Goal: Task Accomplishment & Management: Complete application form

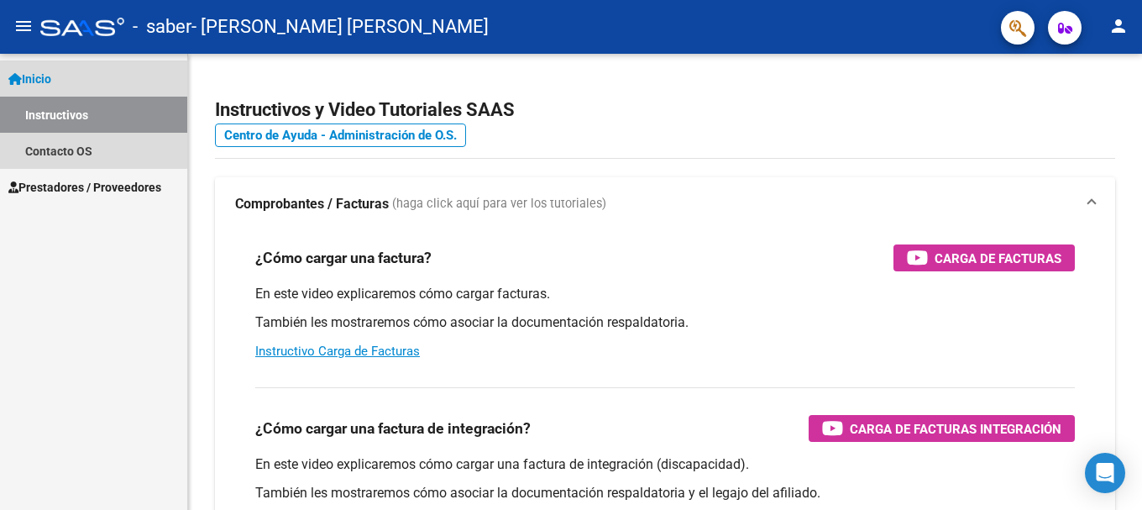
click at [51, 76] on span "Inicio" at bounding box center [29, 79] width 43 height 18
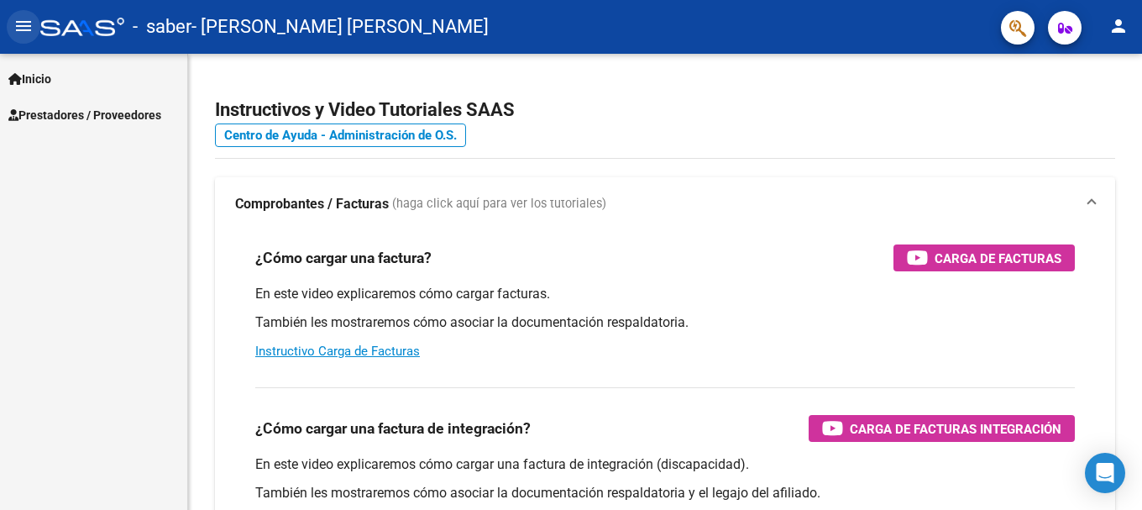
click at [30, 33] on mat-icon "menu" at bounding box center [23, 26] width 20 height 20
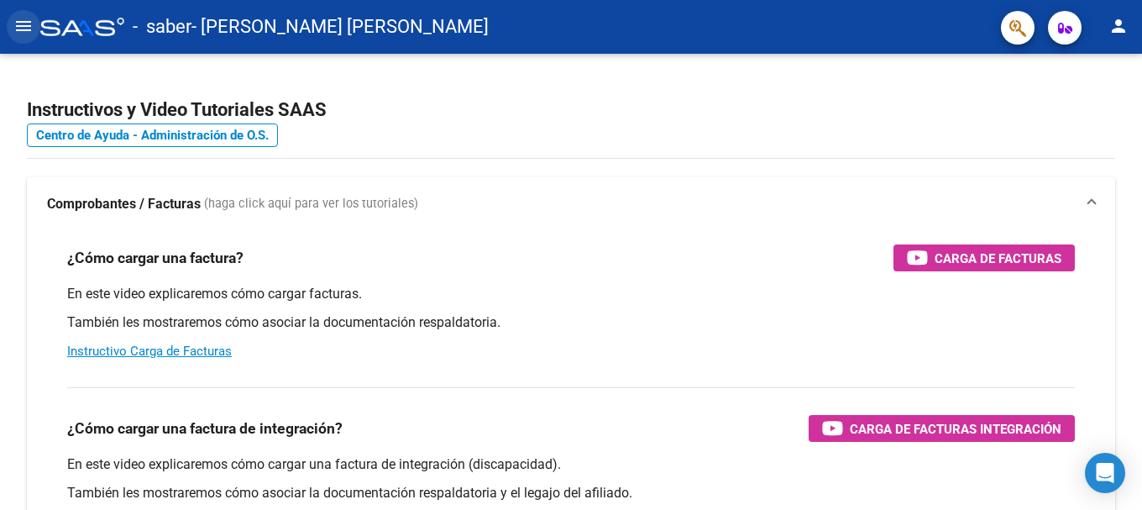
click at [30, 33] on mat-icon "menu" at bounding box center [23, 26] width 20 height 20
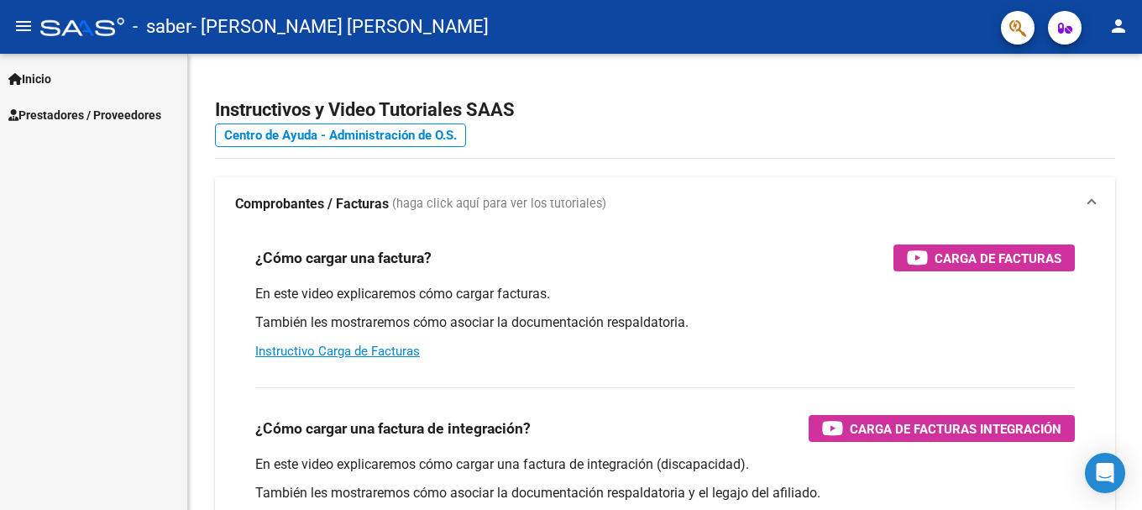
click at [60, 135] on div "Inicio Instructivos Contacto OS Prestadores / Proveedores Facturas - Listado/Ca…" at bounding box center [93, 282] width 187 height 456
click at [60, 113] on span "Prestadores / Proveedores" at bounding box center [84, 115] width 153 height 18
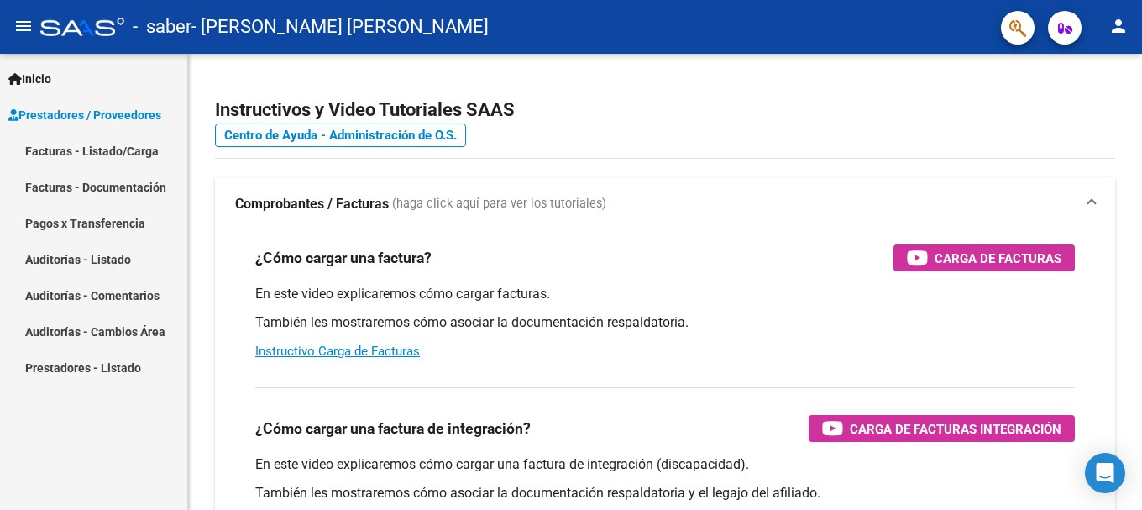
click at [92, 182] on link "Facturas - Documentación" at bounding box center [93, 187] width 187 height 36
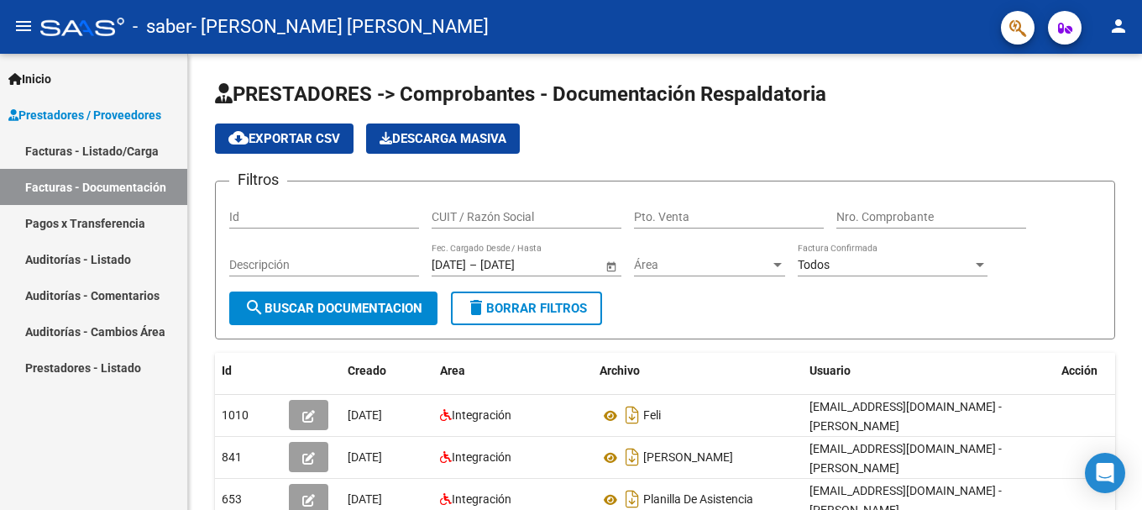
click at [115, 155] on link "Facturas - Listado/Carga" at bounding box center [93, 151] width 187 height 36
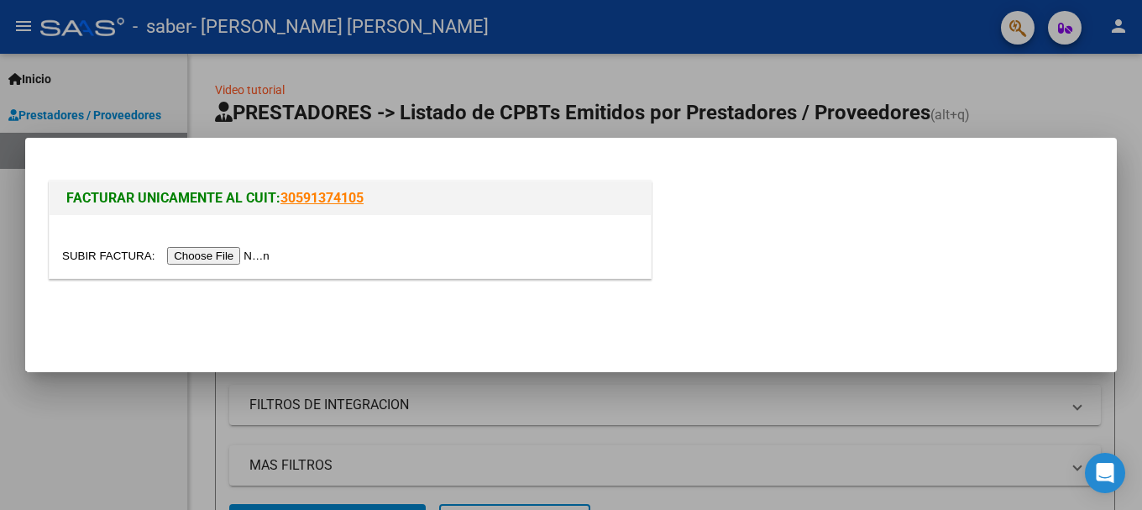
click at [247, 252] on input "file" at bounding box center [168, 256] width 212 height 18
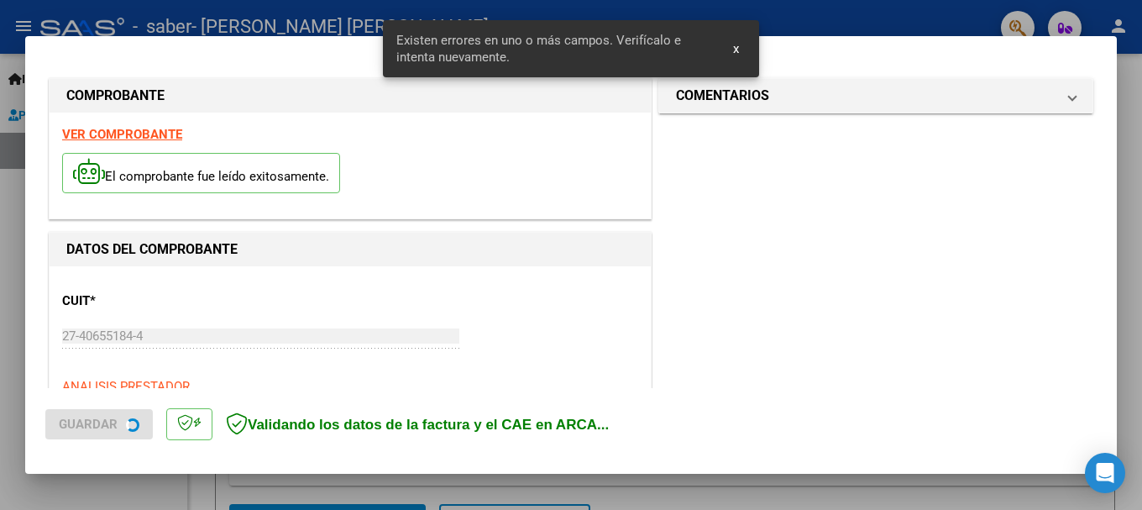
scroll to position [388, 0]
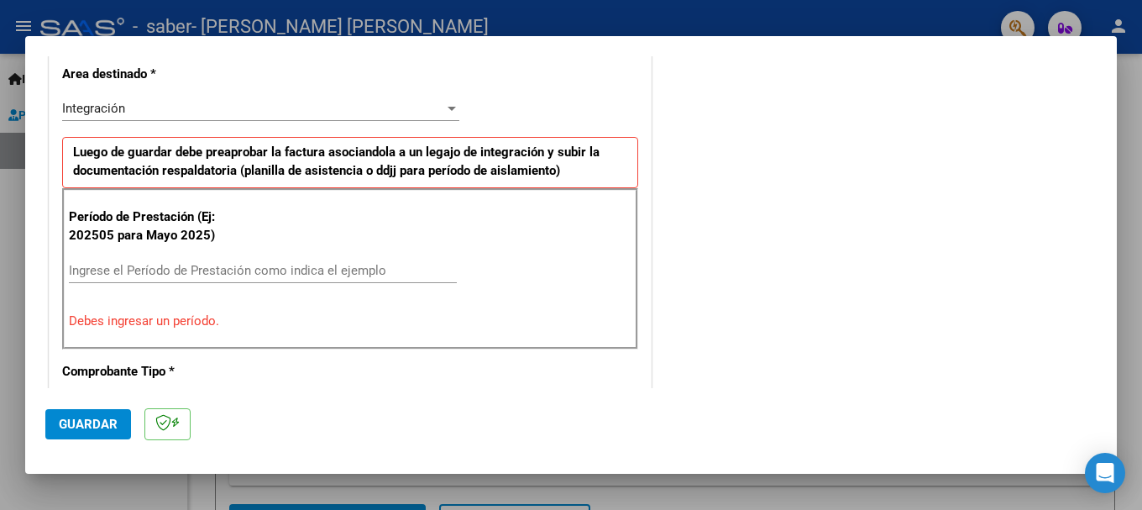
click at [138, 274] on input "Ingrese el Período de Prestación como indica el ejemplo" at bounding box center [263, 270] width 388 height 15
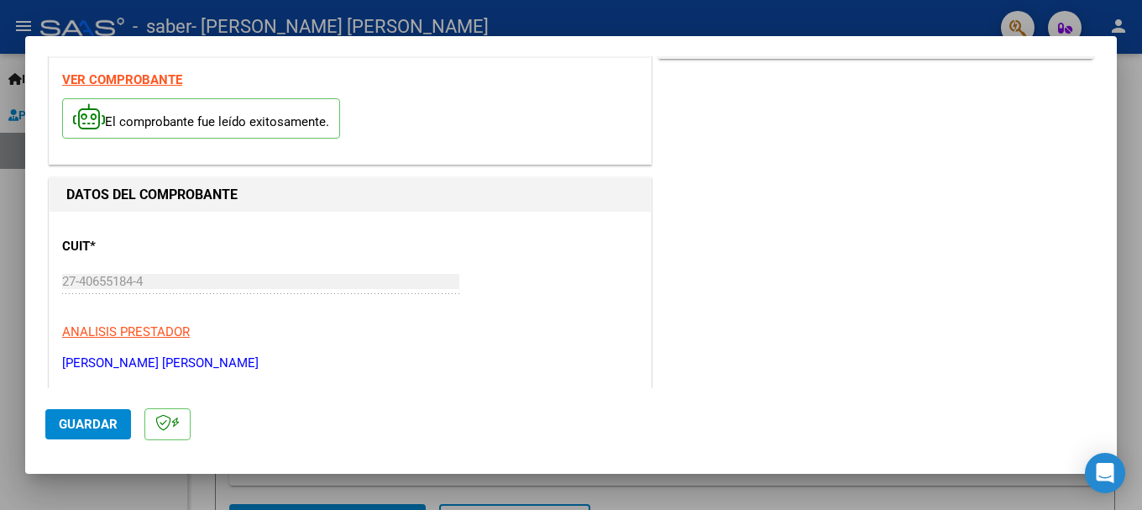
scroll to position [0, 0]
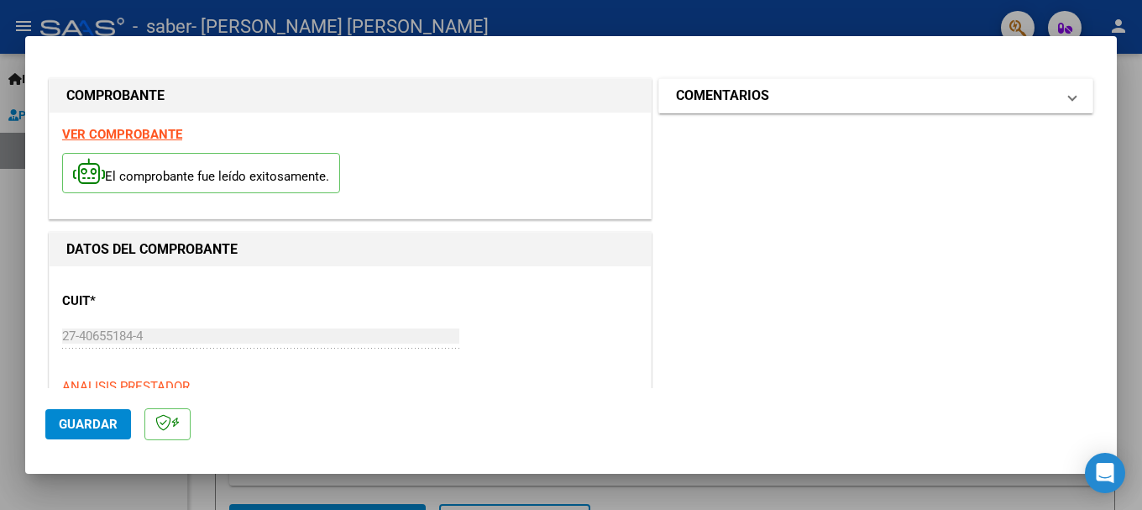
type input "202509"
click at [800, 107] on mat-expansion-panel-header "COMENTARIOS" at bounding box center [875, 96] width 433 height 34
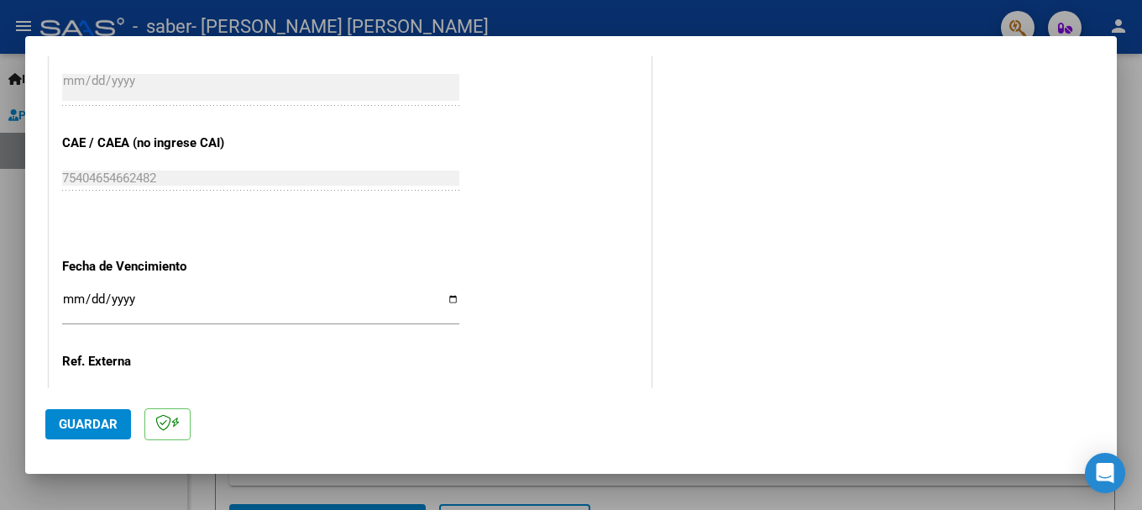
scroll to position [1146, 0]
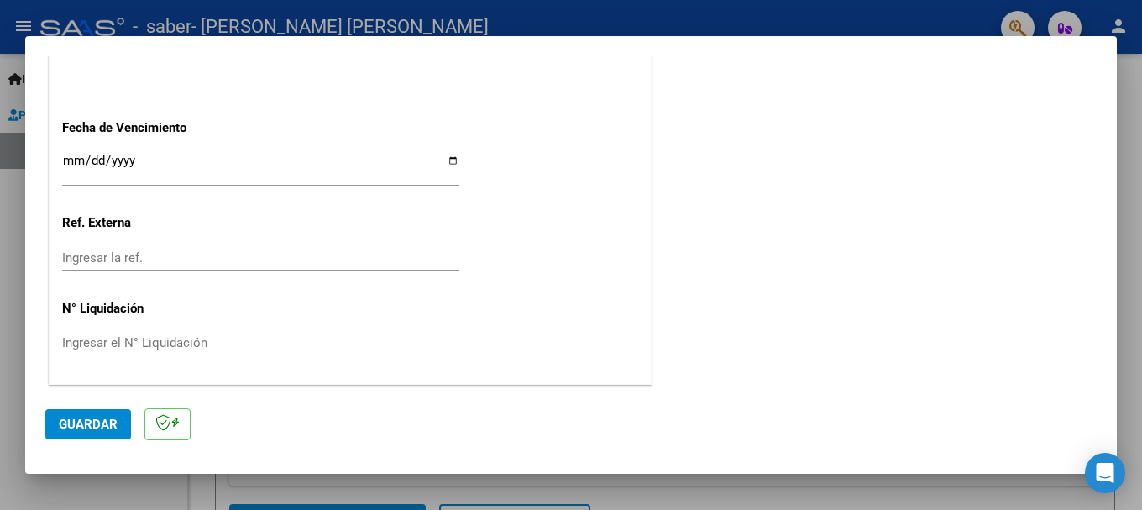
click at [76, 413] on button "Guardar" at bounding box center [88, 424] width 86 height 30
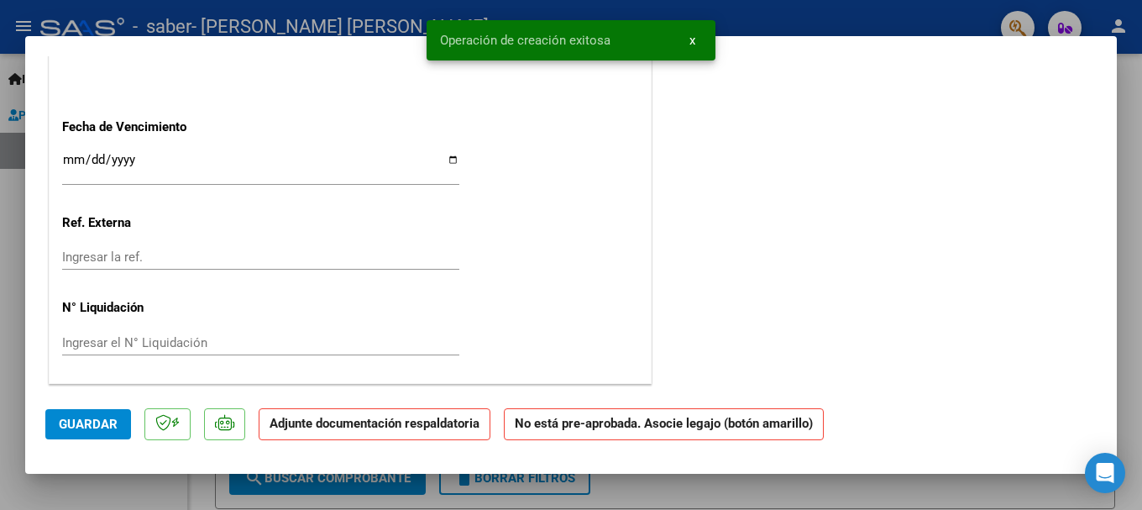
scroll to position [0, 0]
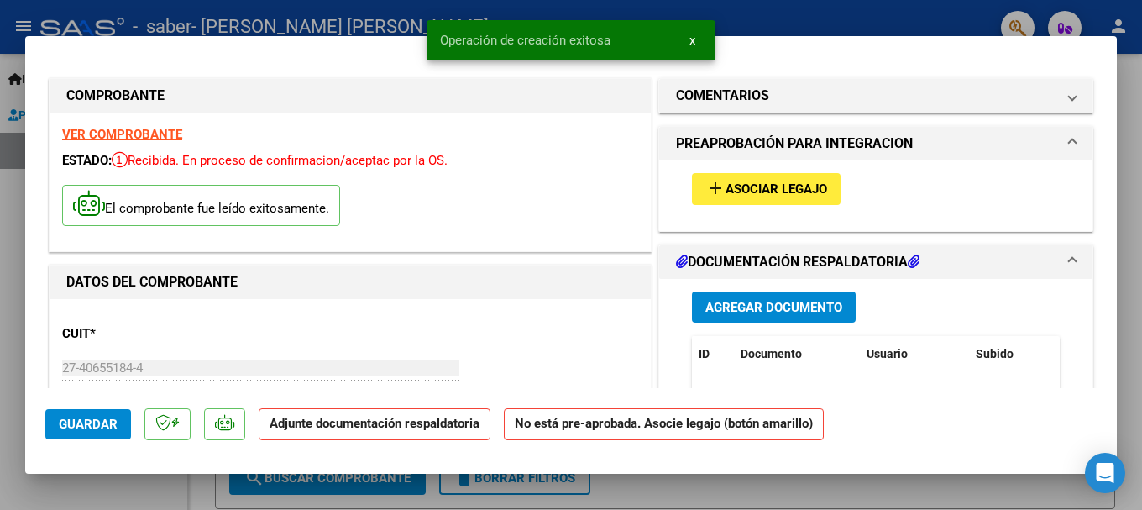
click at [750, 310] on span "Agregar Documento" at bounding box center [773, 307] width 137 height 15
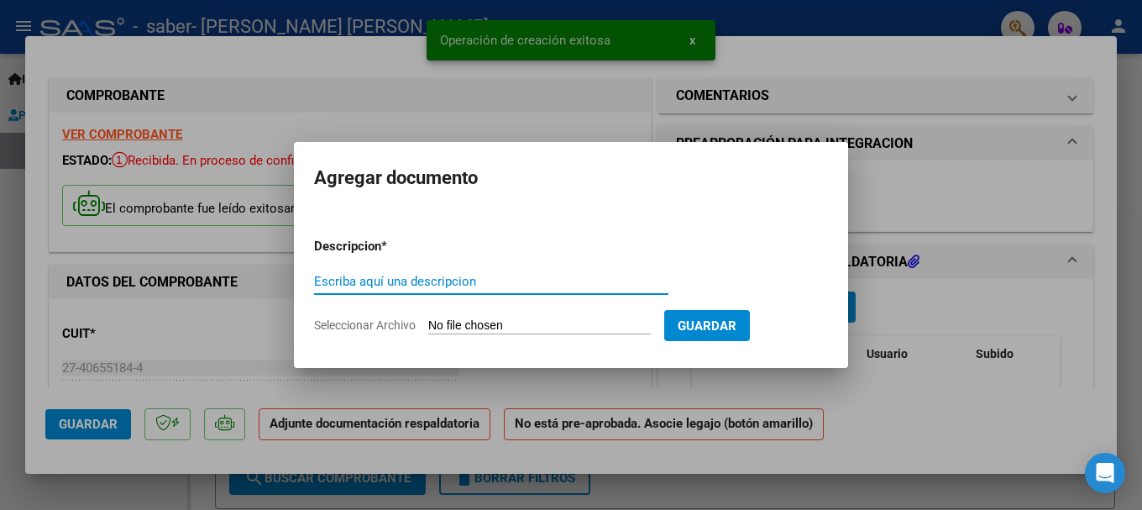
click at [474, 321] on input "Seleccionar Archivo" at bounding box center [539, 326] width 222 height 16
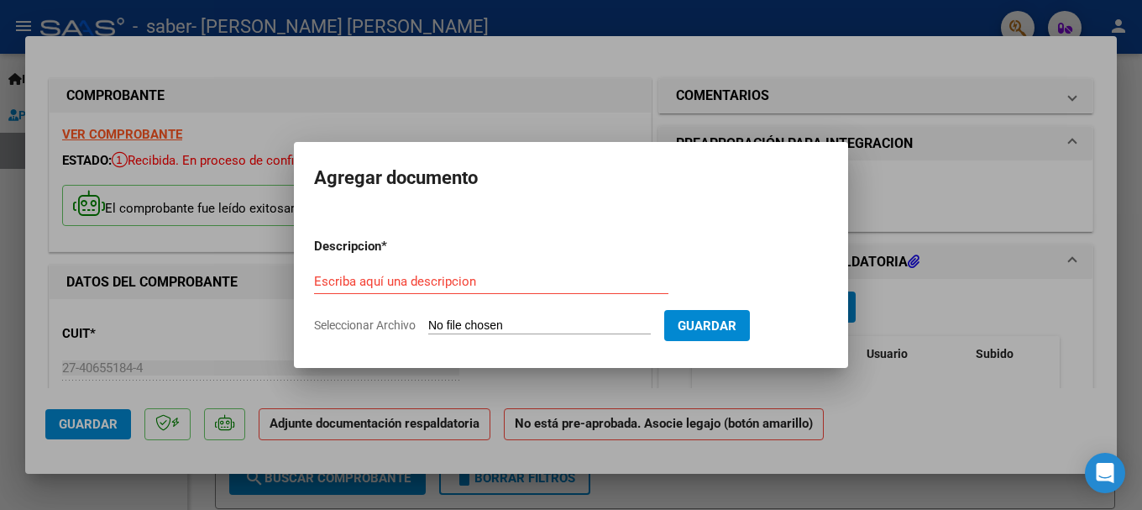
type input "C:\fakepath\CamScanner [DATE] 13.02.pdf"
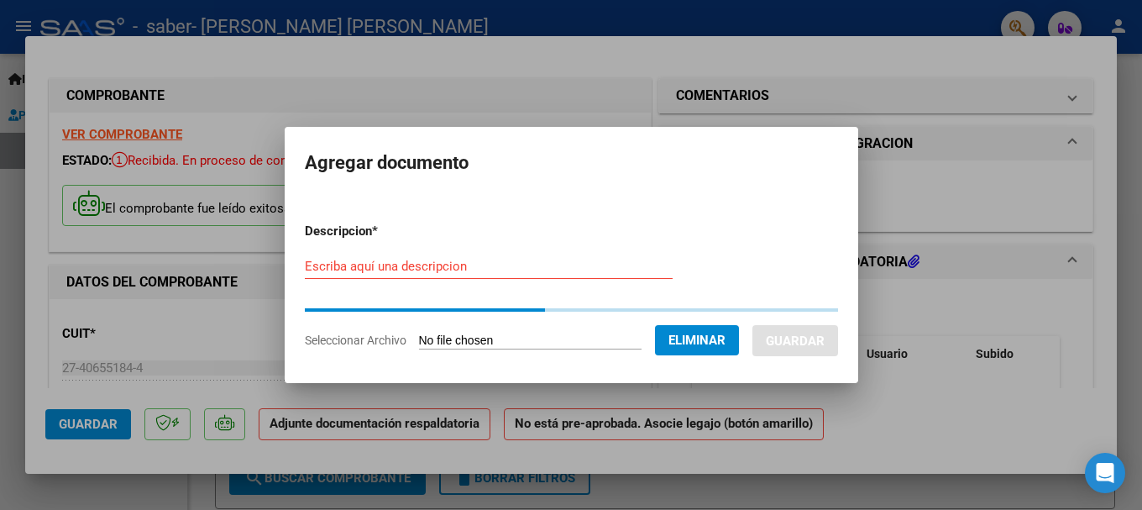
click at [473, 269] on input "Escriba aquí una descripcion" at bounding box center [489, 266] width 368 height 15
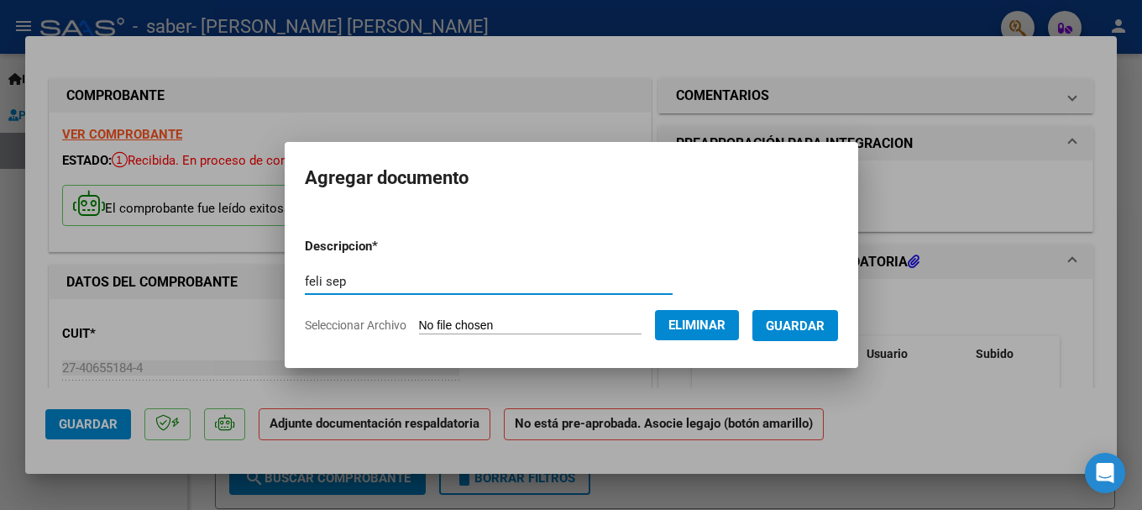
type input "feli sep"
click at [781, 321] on button "Guardar" at bounding box center [795, 325] width 86 height 31
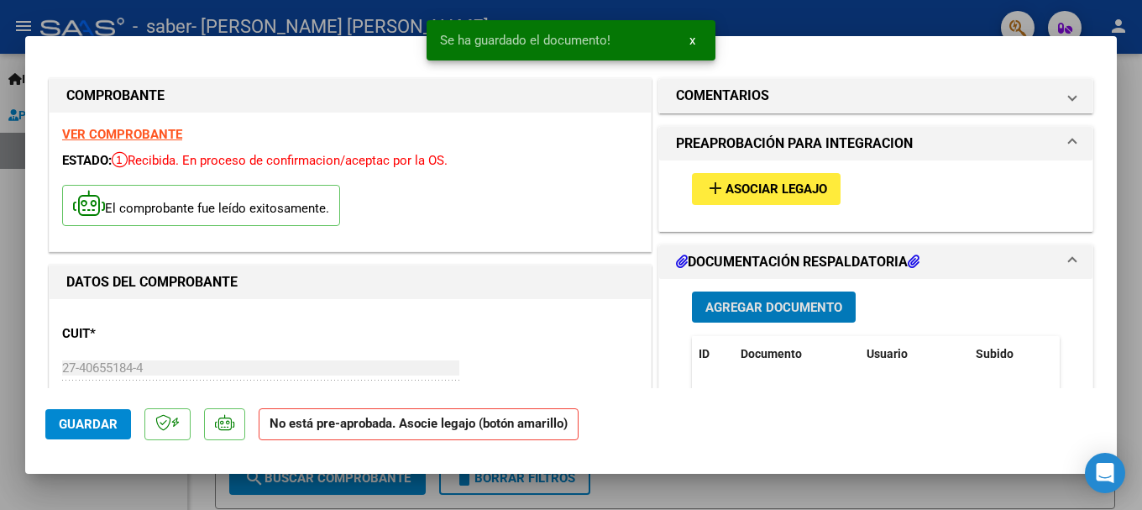
click at [767, 192] on span "Asociar Legajo" at bounding box center [776, 189] width 102 height 15
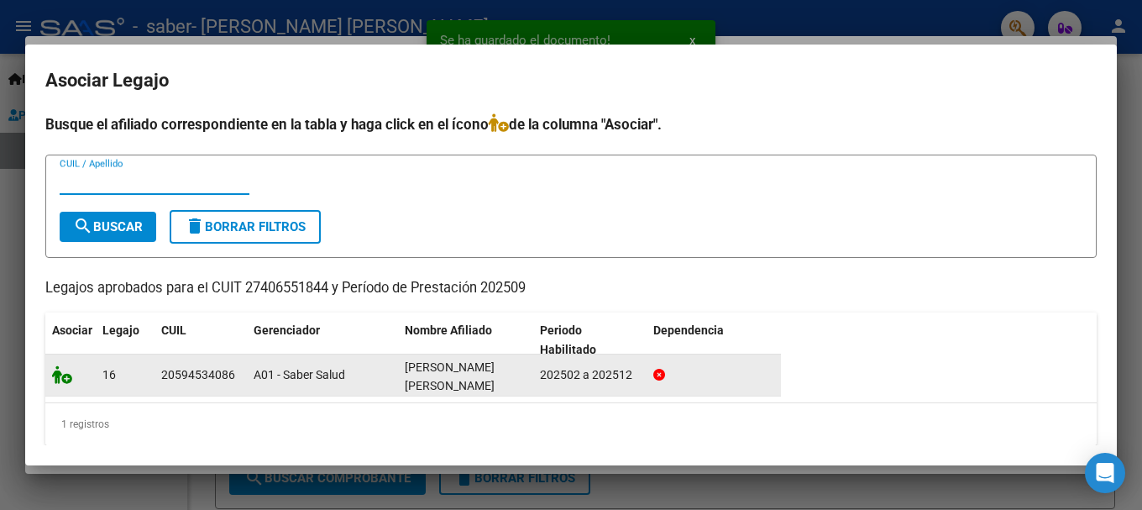
click at [64, 381] on icon at bounding box center [62, 374] width 20 height 18
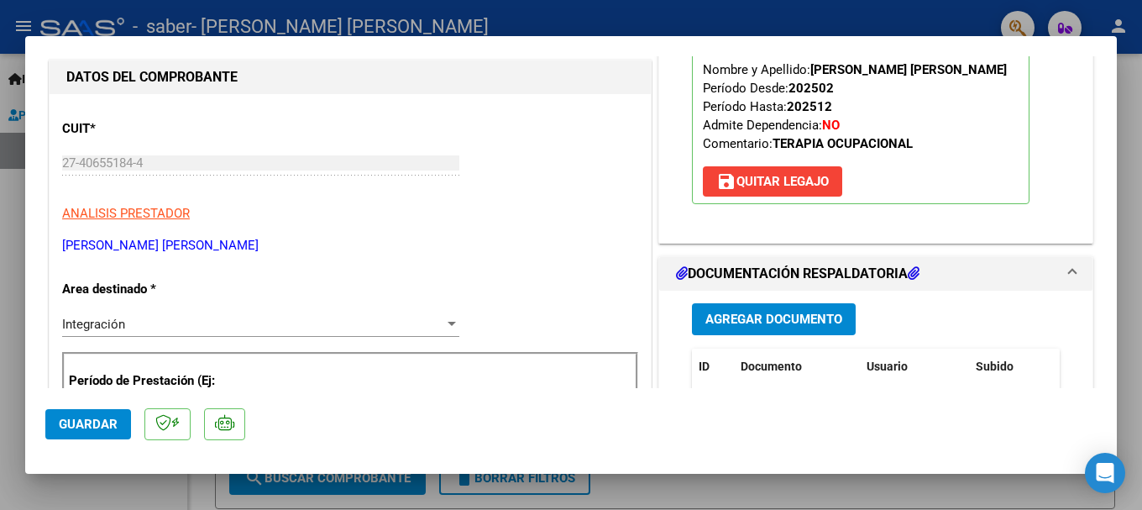
scroll to position [336, 0]
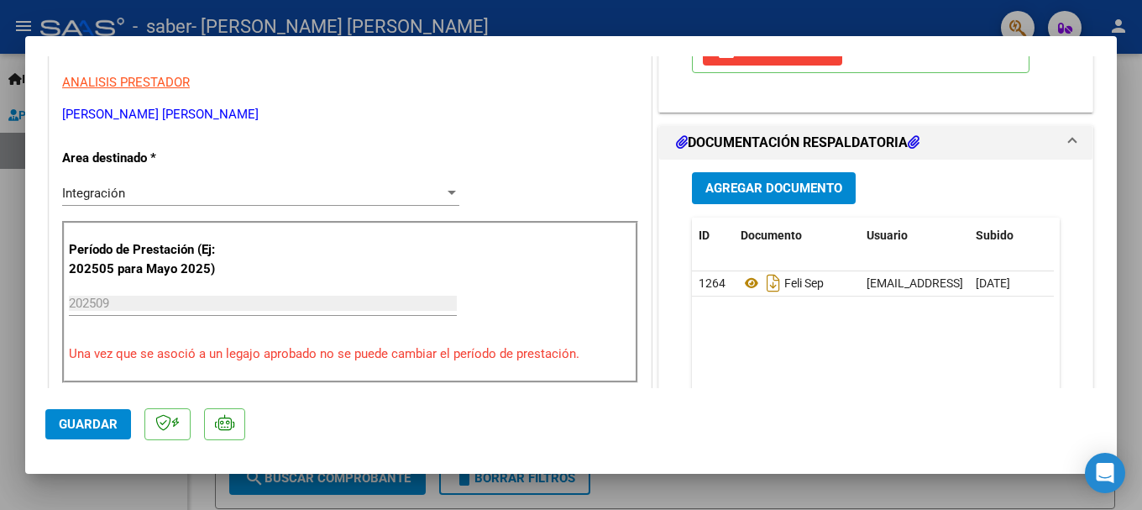
click at [82, 429] on span "Guardar" at bounding box center [88, 423] width 59 height 15
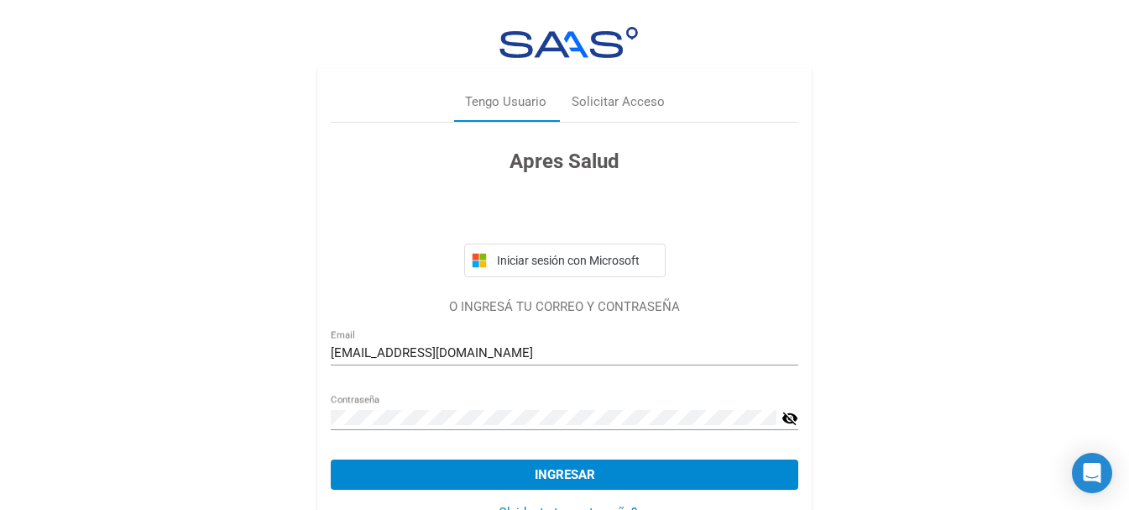
click at [486, 488] on button "Ingresar" at bounding box center [565, 474] width 468 height 30
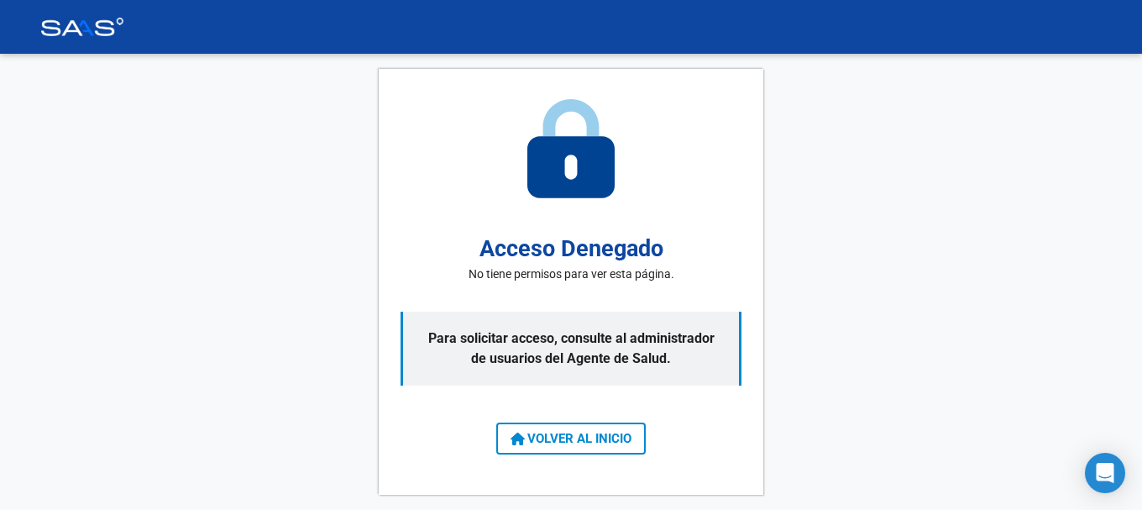
click at [562, 437] on span "VOLVER AL INICIO" at bounding box center [570, 438] width 121 height 15
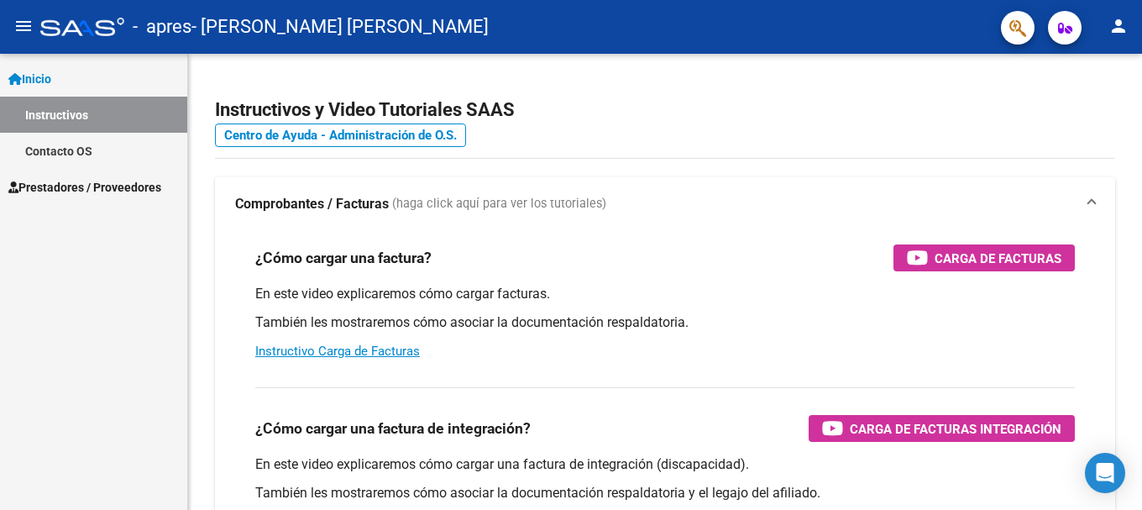
click at [66, 186] on span "Prestadores / Proveedores" at bounding box center [84, 187] width 153 height 18
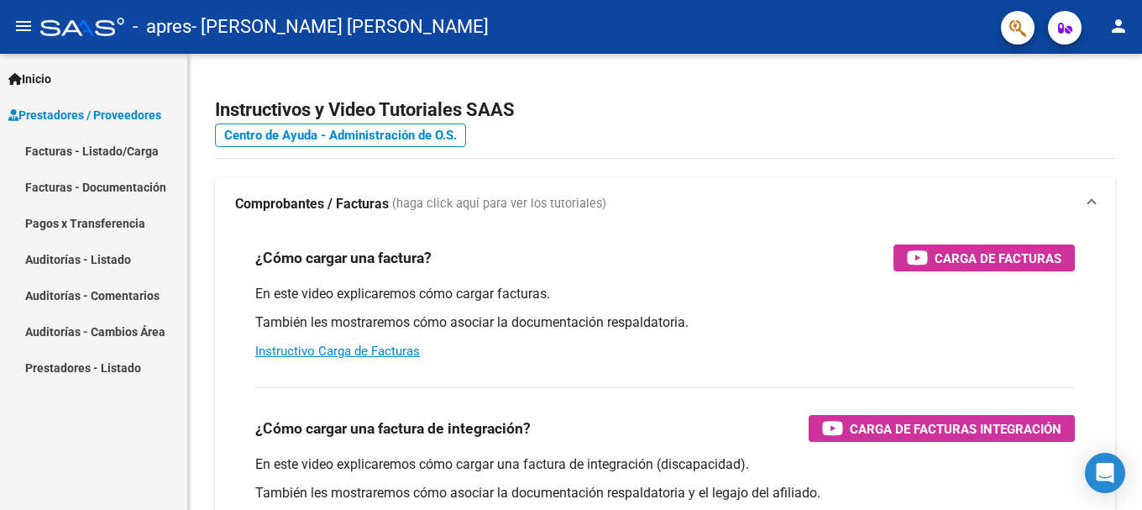
click at [71, 151] on link "Facturas - Listado/Carga" at bounding box center [93, 151] width 187 height 36
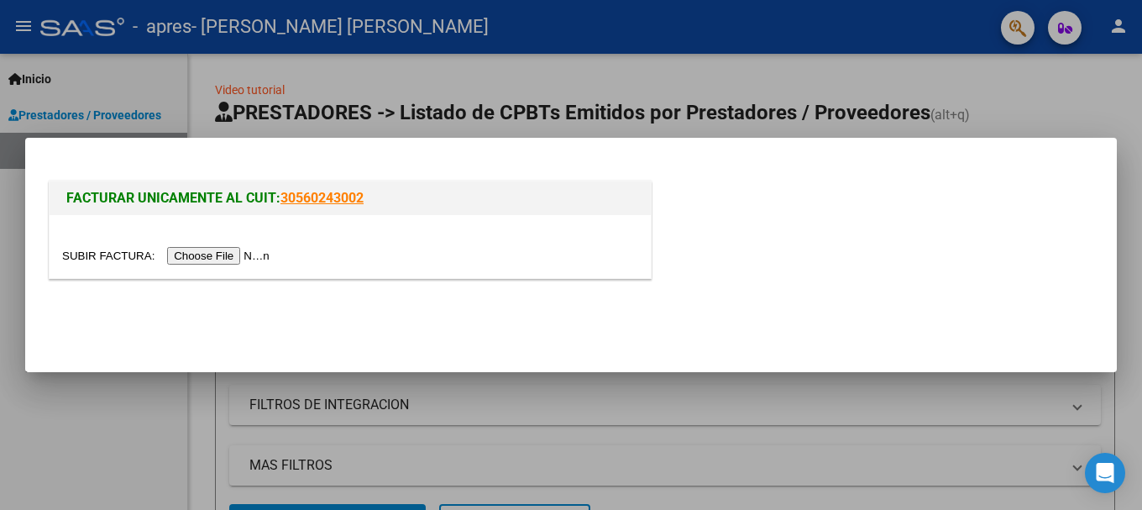
click at [239, 252] on input "file" at bounding box center [168, 256] width 212 height 18
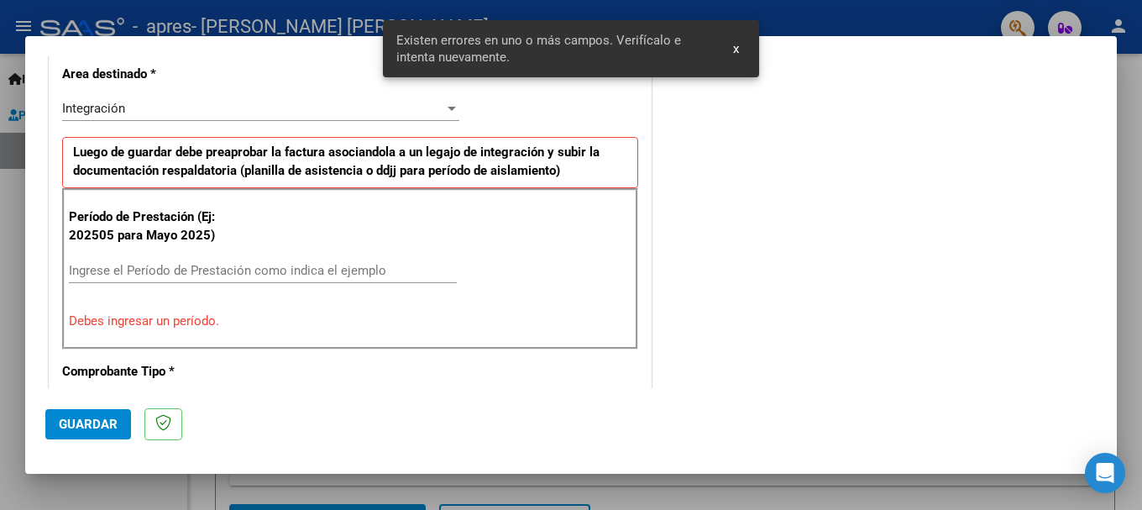
scroll to position [419, 0]
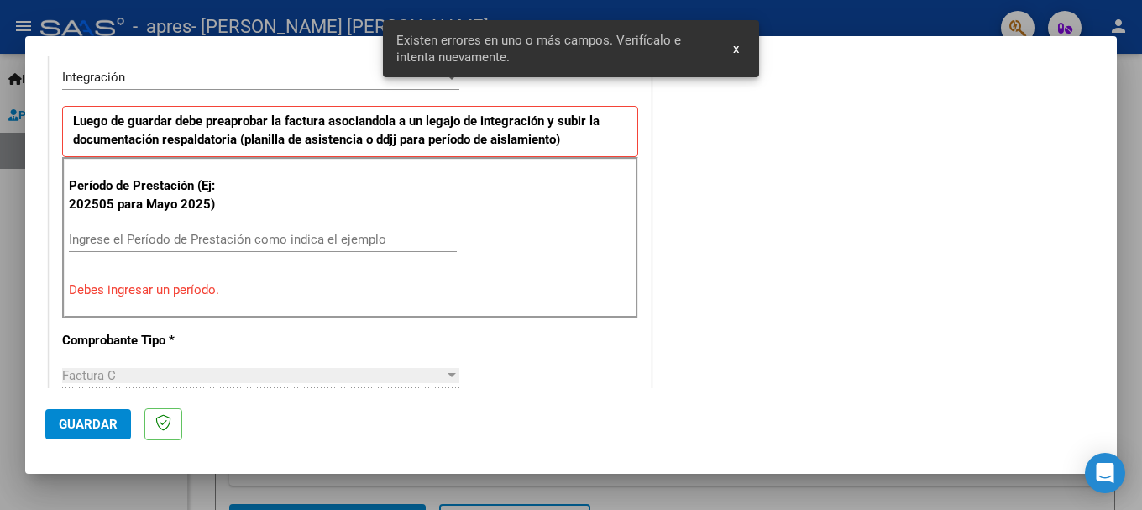
click at [207, 241] on input "Ingrese el Período de Prestación como indica el ejemplo" at bounding box center [263, 239] width 388 height 15
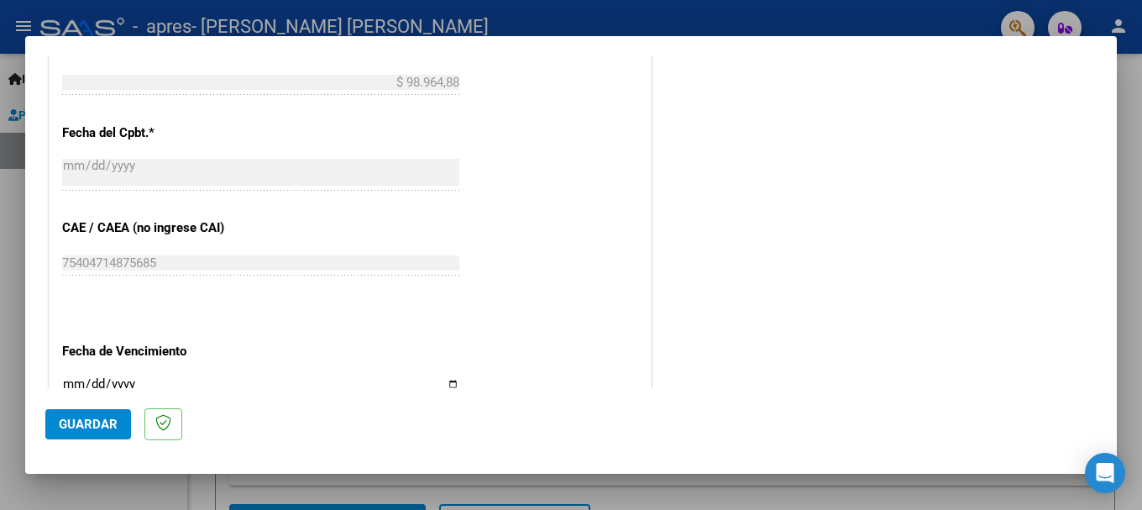
scroll to position [1146, 0]
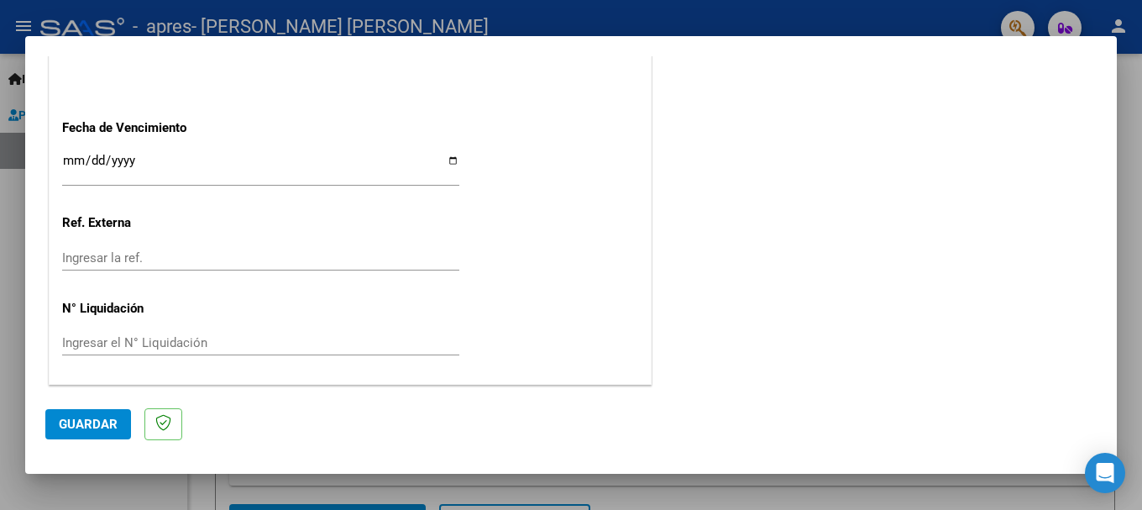
type input "202509"
click at [69, 437] on button "Guardar" at bounding box center [88, 424] width 86 height 30
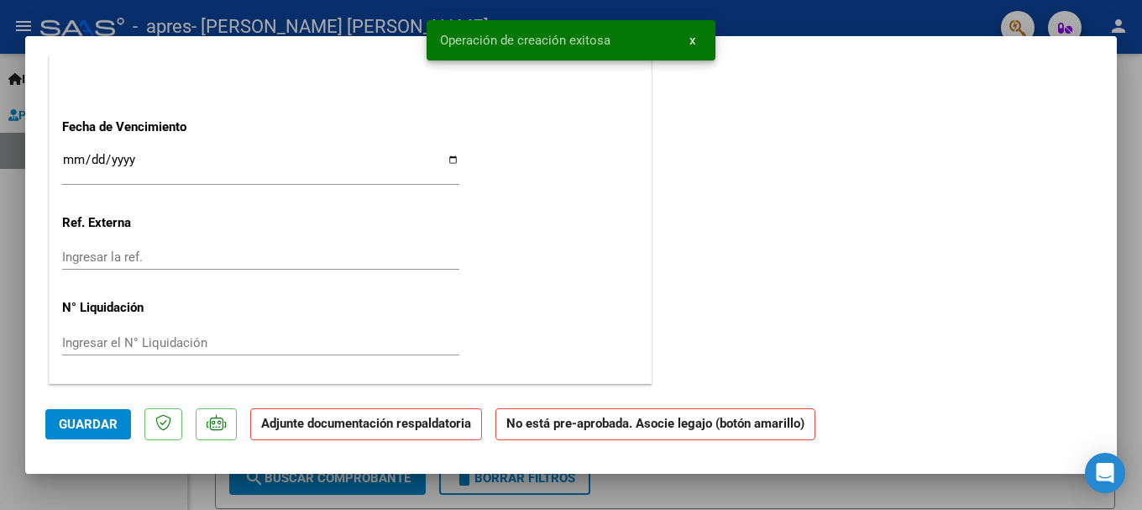
scroll to position [0, 0]
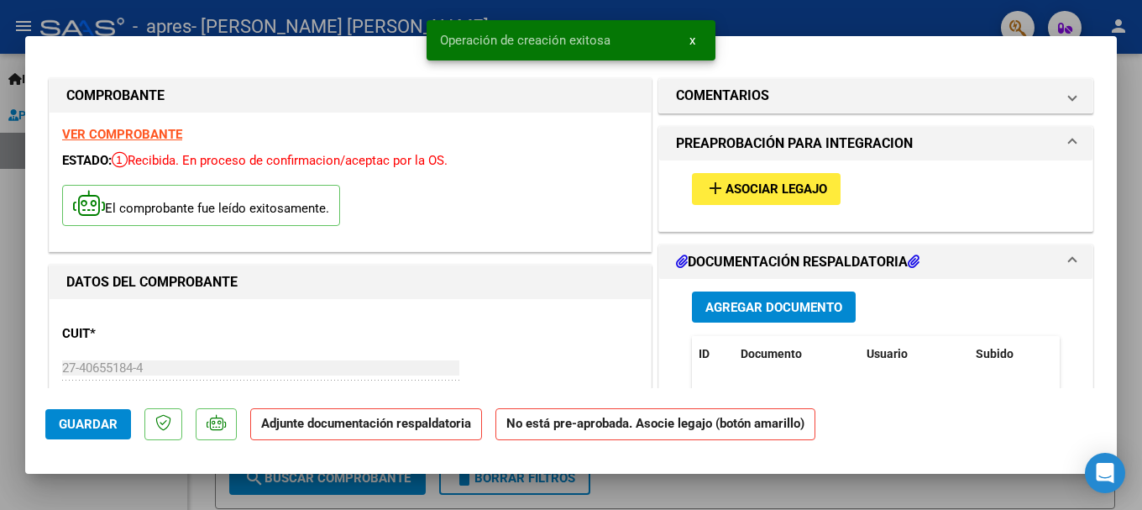
click at [734, 190] on span "Asociar Legajo" at bounding box center [776, 189] width 102 height 15
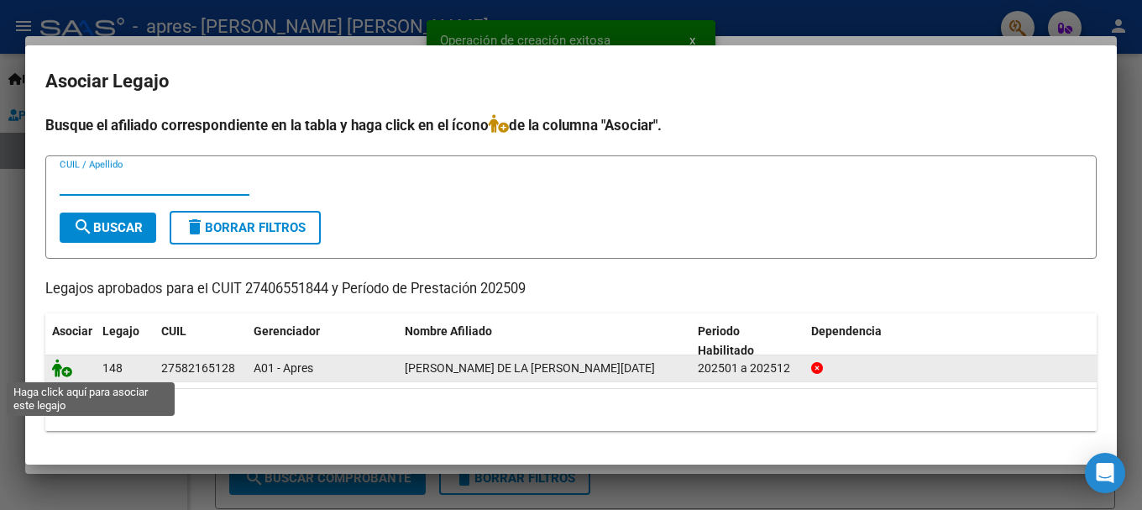
click at [69, 370] on icon at bounding box center [62, 367] width 20 height 18
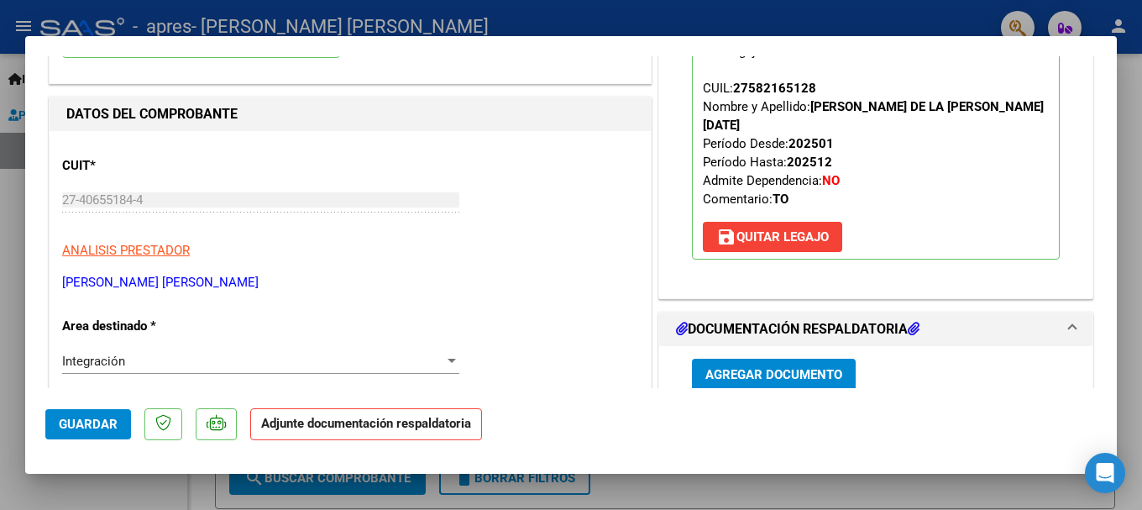
scroll to position [252, 0]
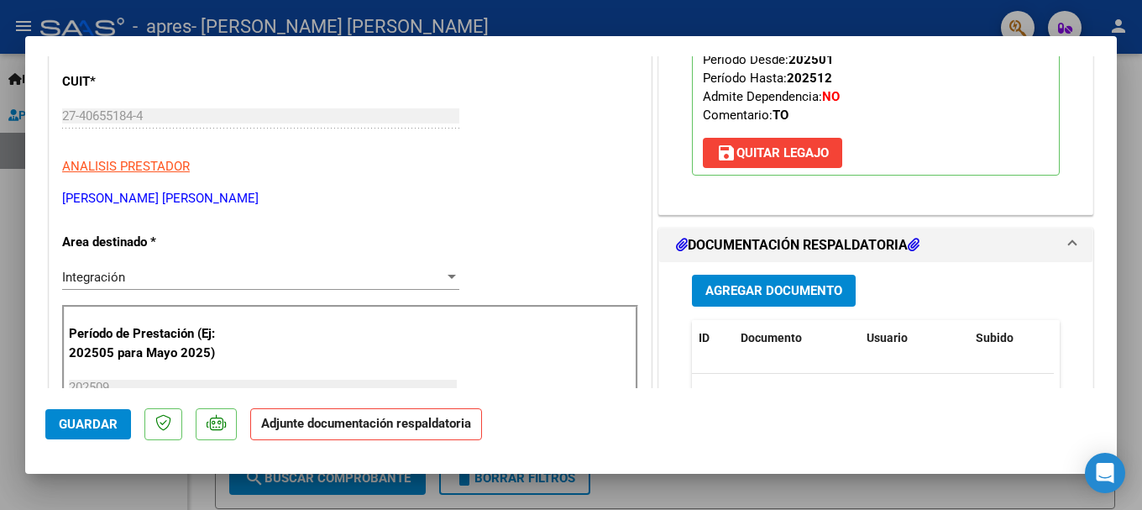
click at [743, 284] on span "Agregar Documento" at bounding box center [773, 291] width 137 height 15
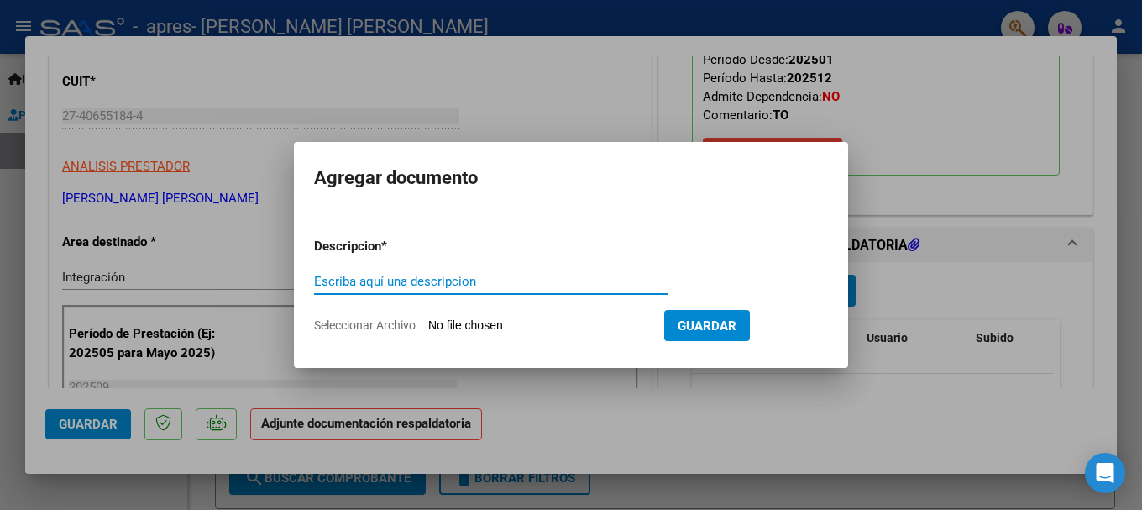
click at [550, 318] on input "Seleccionar Archivo" at bounding box center [539, 326] width 222 height 16
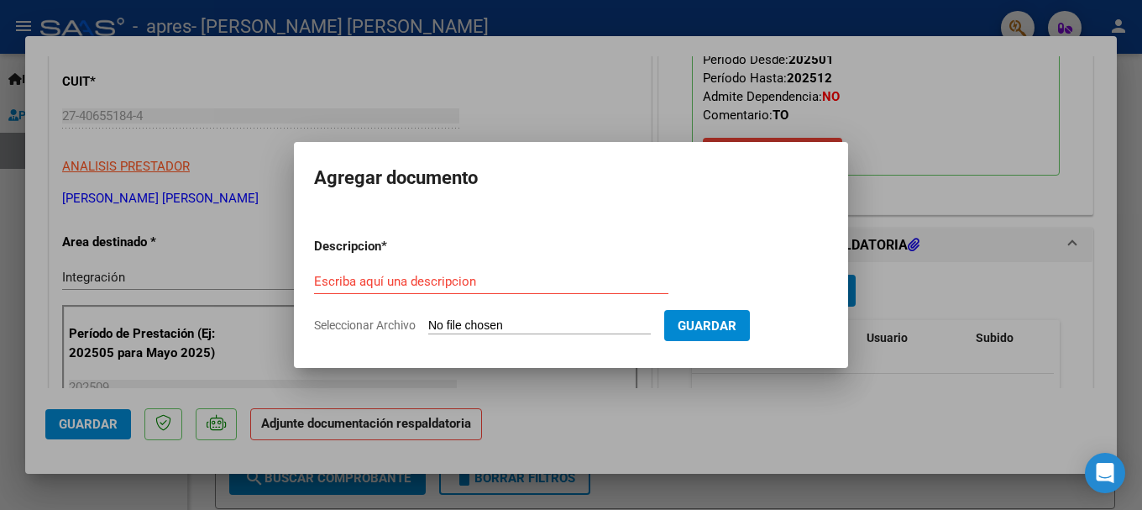
type input "C:\fakepath\CamScanner 5-10-25 12.16.pdf"
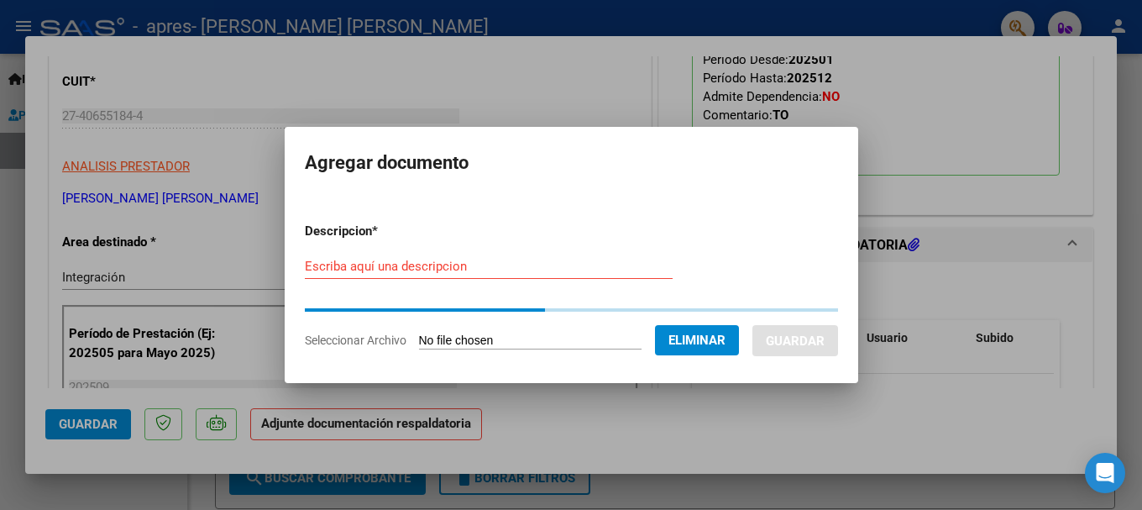
click at [400, 264] on input "Escriba aquí una descripcion" at bounding box center [489, 266] width 368 height 15
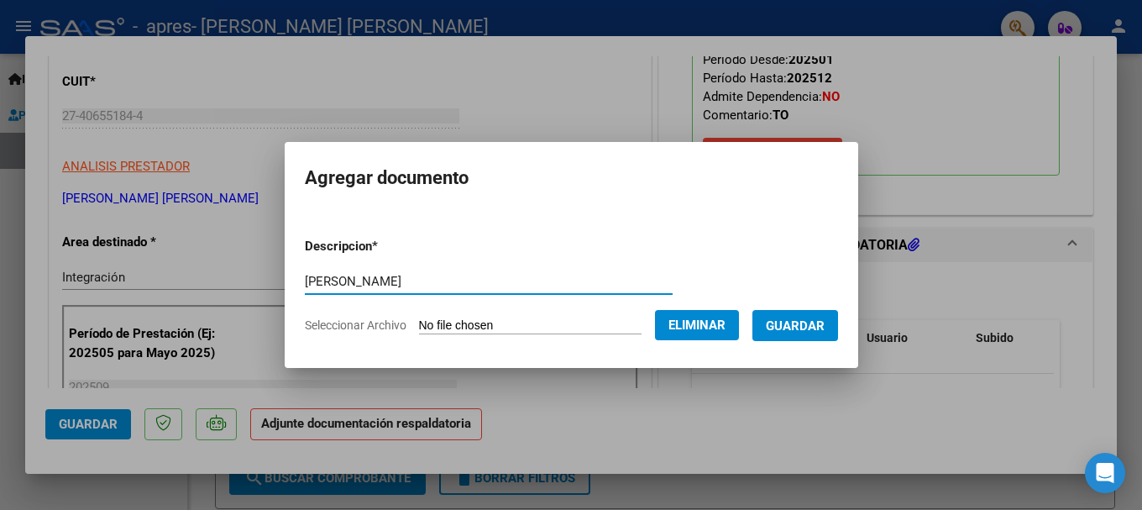
type input "luci"
click at [803, 329] on span "Guardar" at bounding box center [795, 325] width 59 height 15
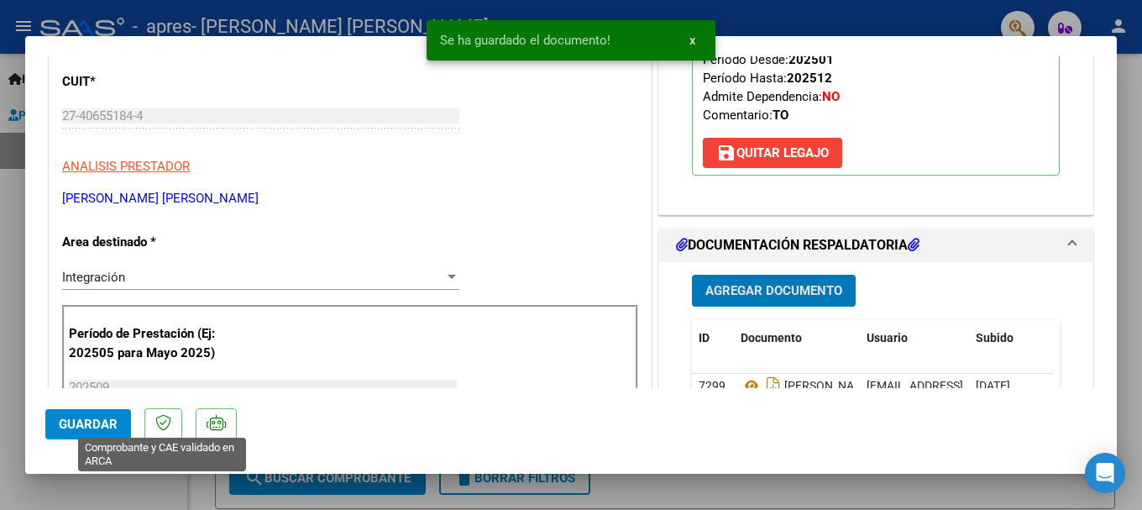
click at [95, 426] on span "Guardar" at bounding box center [88, 423] width 59 height 15
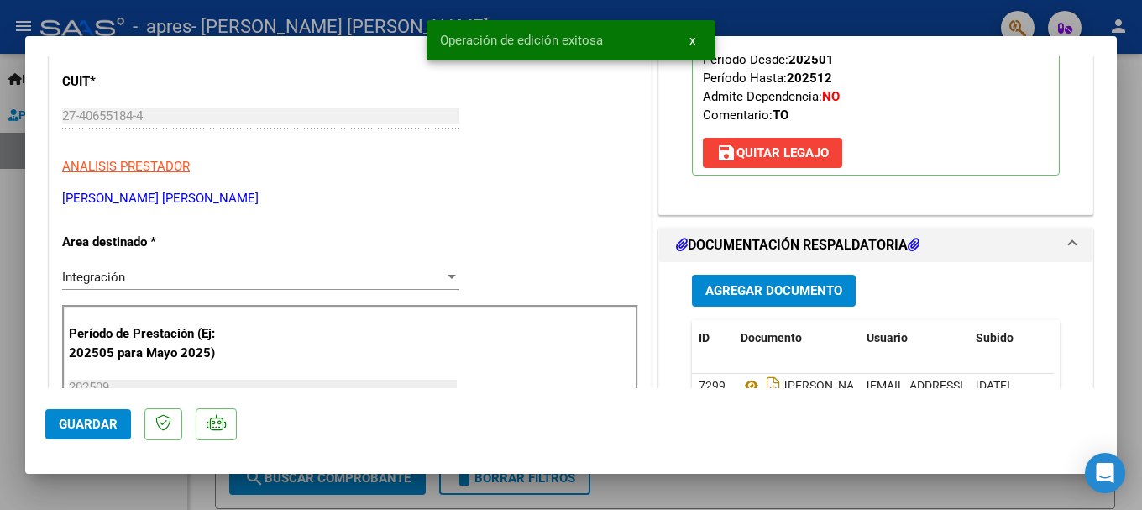
click at [92, 418] on span "Guardar" at bounding box center [88, 423] width 59 height 15
